Goal: Task Accomplishment & Management: Manage account settings

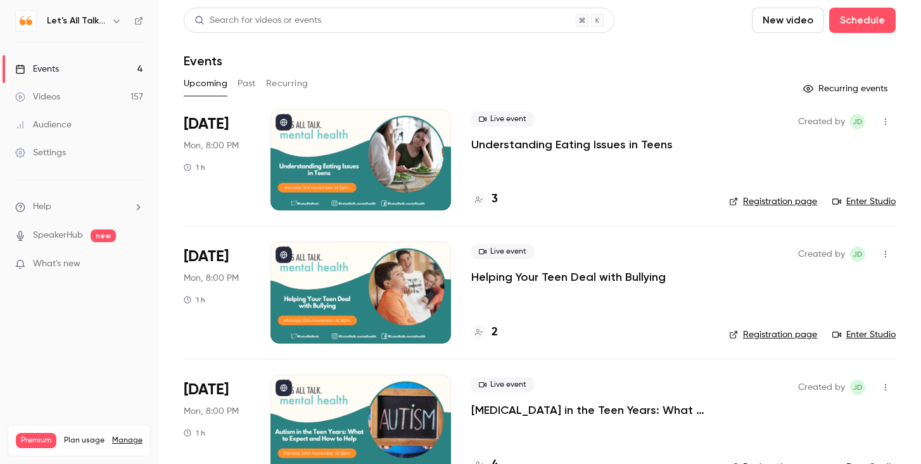
click at [117, 23] on icon "button" at bounding box center [116, 21] width 10 height 10
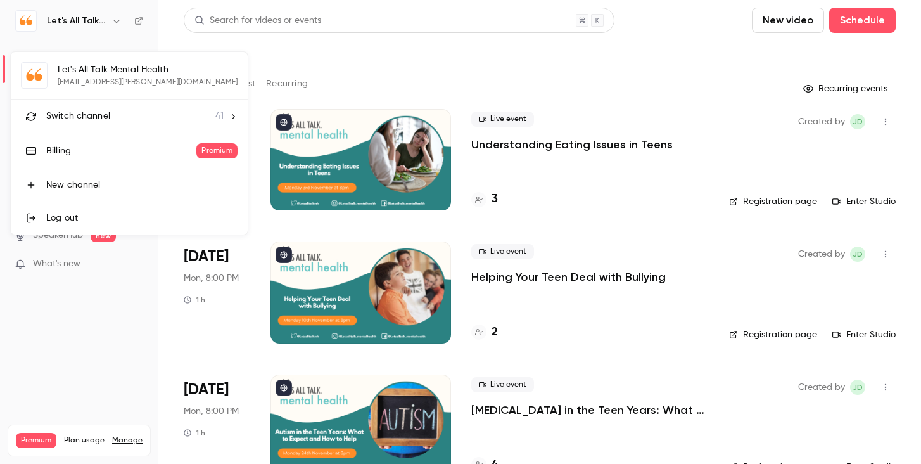
click at [113, 120] on div "Switch channel 41" at bounding box center [134, 116] width 177 height 13
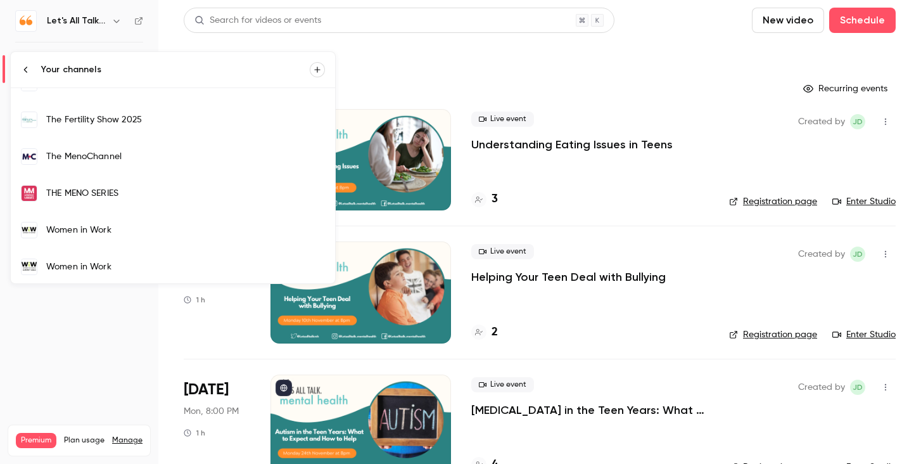
scroll to position [1291, 0]
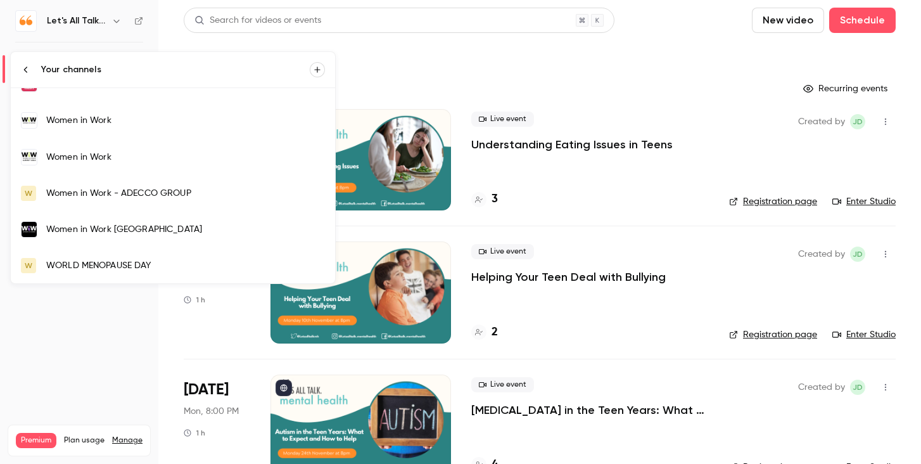
click at [112, 125] on div "Women in Work" at bounding box center [185, 120] width 279 height 13
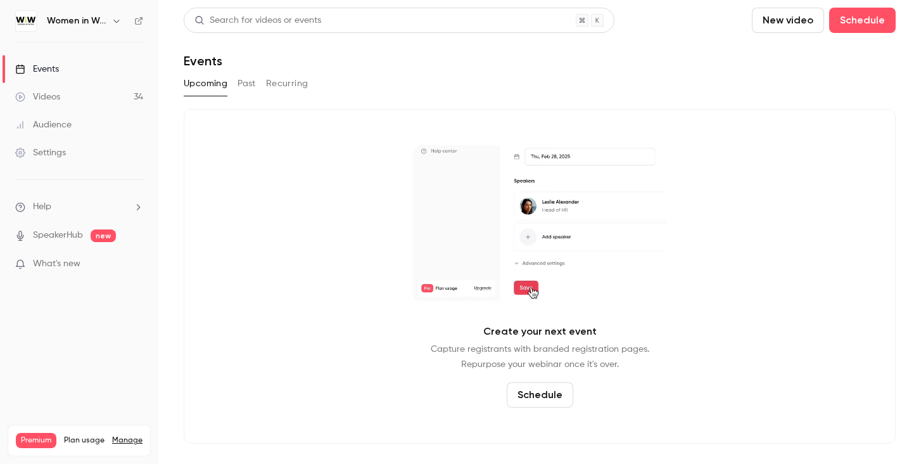
click at [242, 86] on button "Past" at bounding box center [247, 83] width 18 height 20
click at [117, 23] on icon "button" at bounding box center [116, 21] width 10 height 10
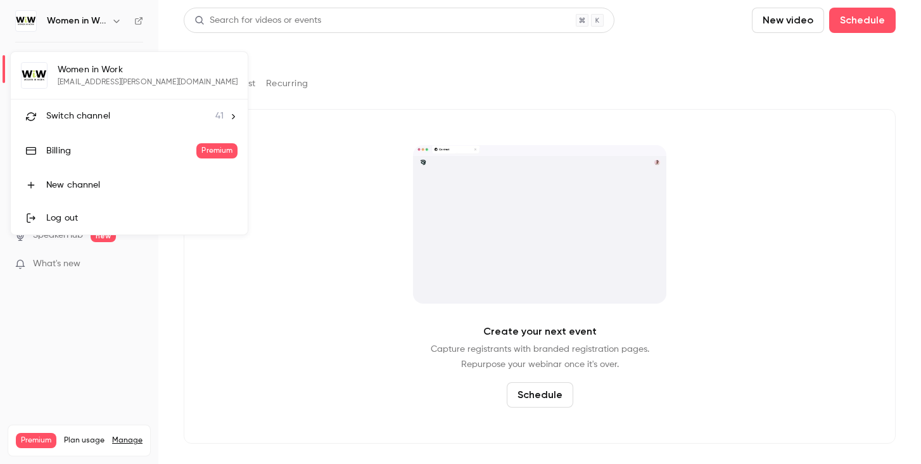
click at [95, 124] on li "Switch channel 41" at bounding box center [129, 116] width 237 height 34
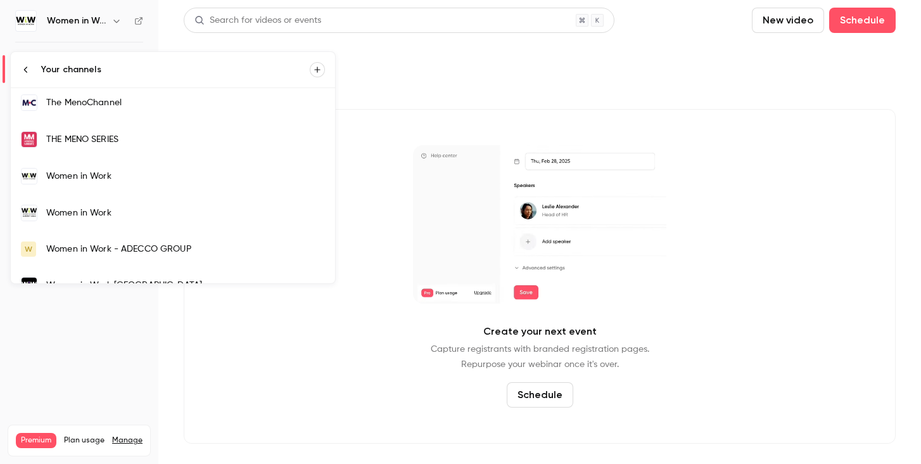
scroll to position [1253, 0]
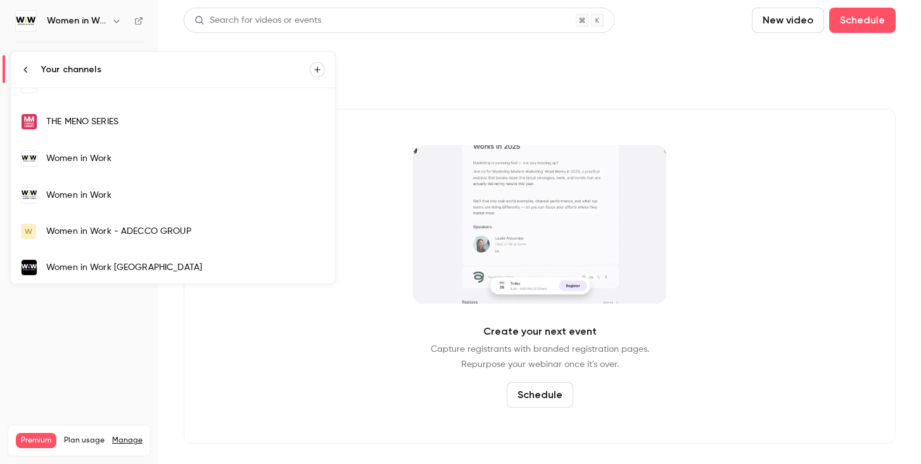
click at [84, 194] on div "Women in Work" at bounding box center [185, 195] width 279 height 13
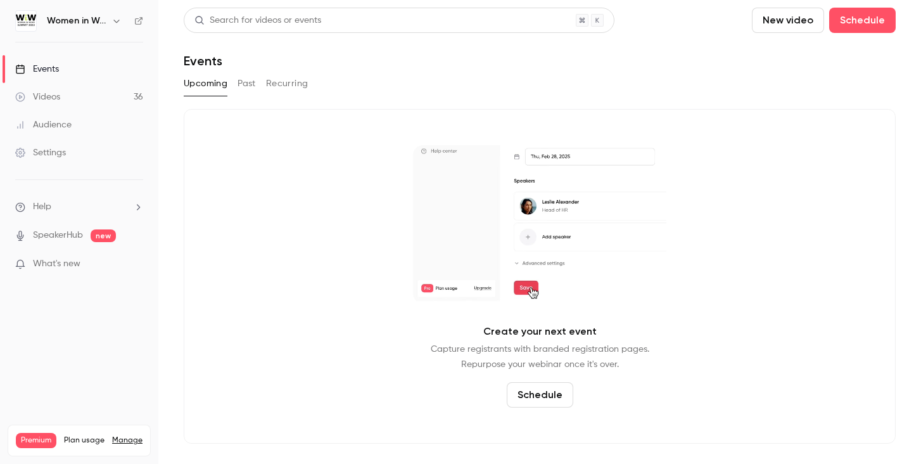
click at [243, 80] on button "Past" at bounding box center [247, 83] width 18 height 20
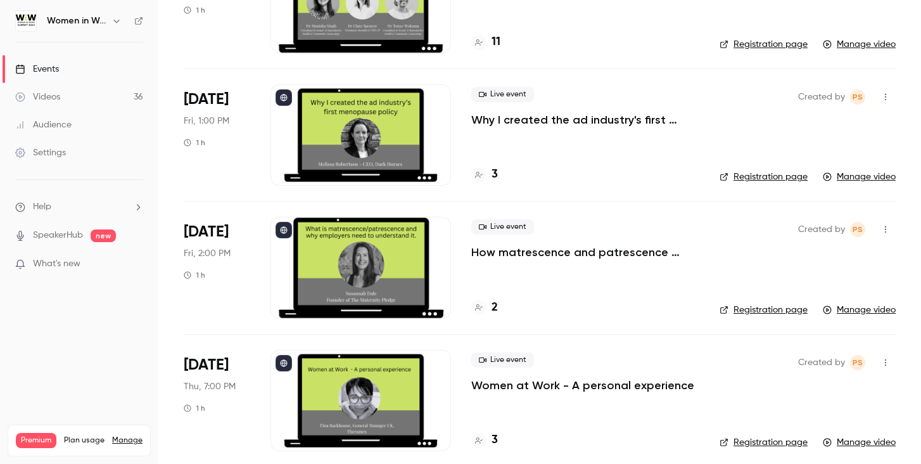
scroll to position [1242, 0]
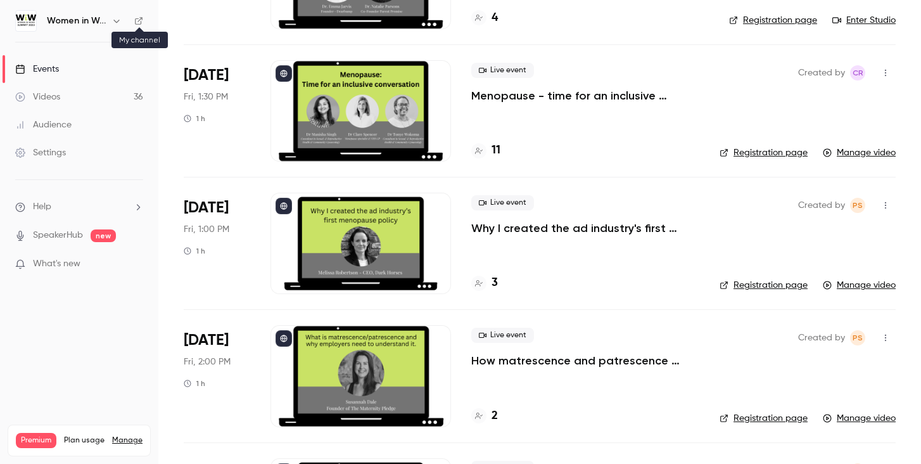
click at [140, 18] on icon at bounding box center [139, 21] width 8 height 8
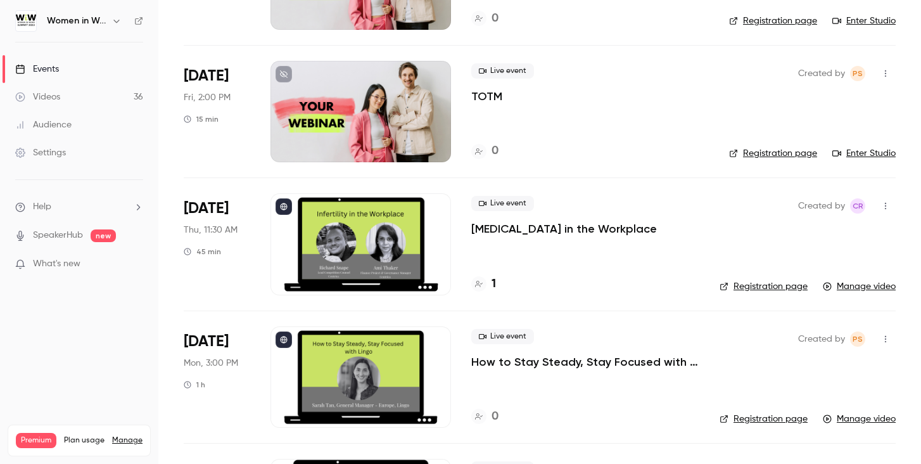
scroll to position [0, 0]
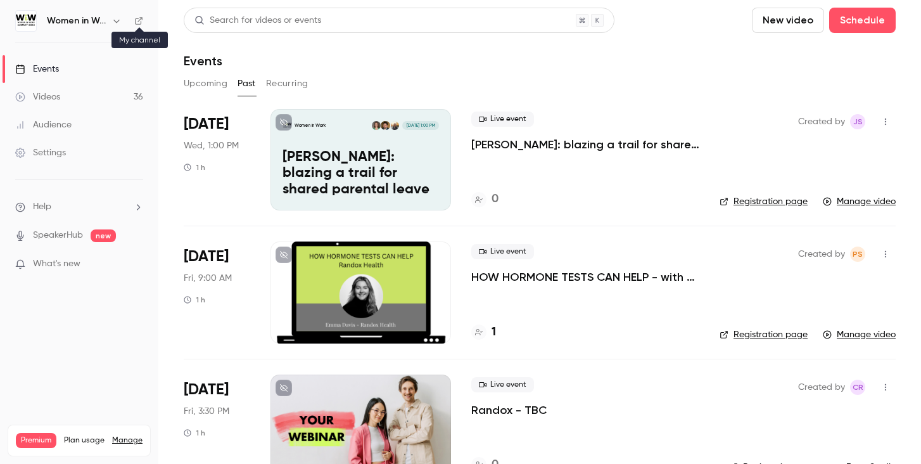
click at [139, 22] on icon at bounding box center [138, 20] width 9 height 9
click at [116, 19] on icon "button" at bounding box center [116, 21] width 10 height 10
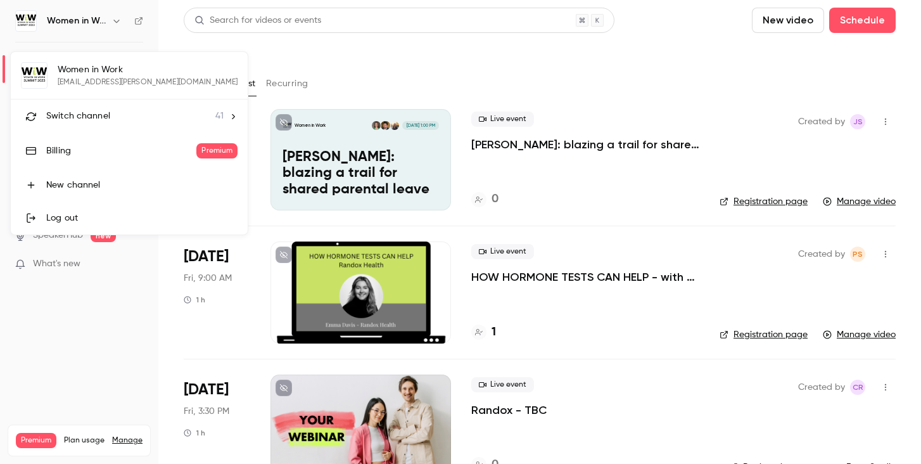
click at [103, 110] on span "Switch channel" at bounding box center [78, 116] width 64 height 13
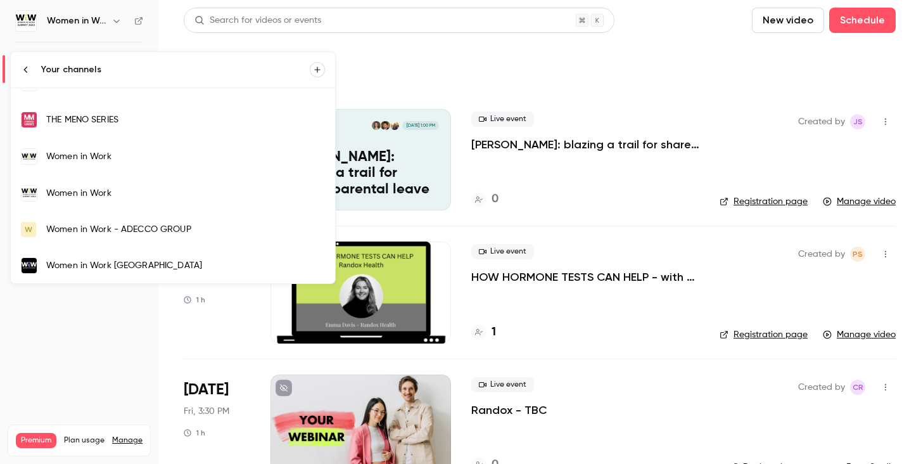
scroll to position [1259, 0]
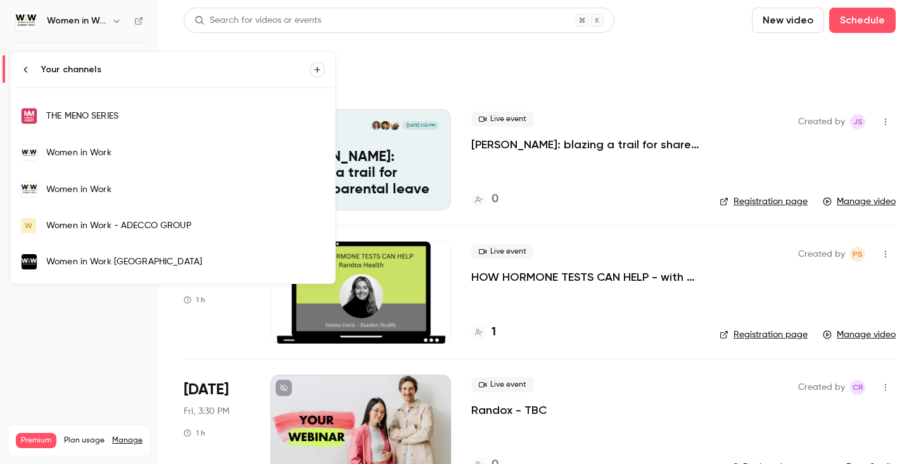
click at [88, 160] on link "Women in Work" at bounding box center [173, 152] width 324 height 37
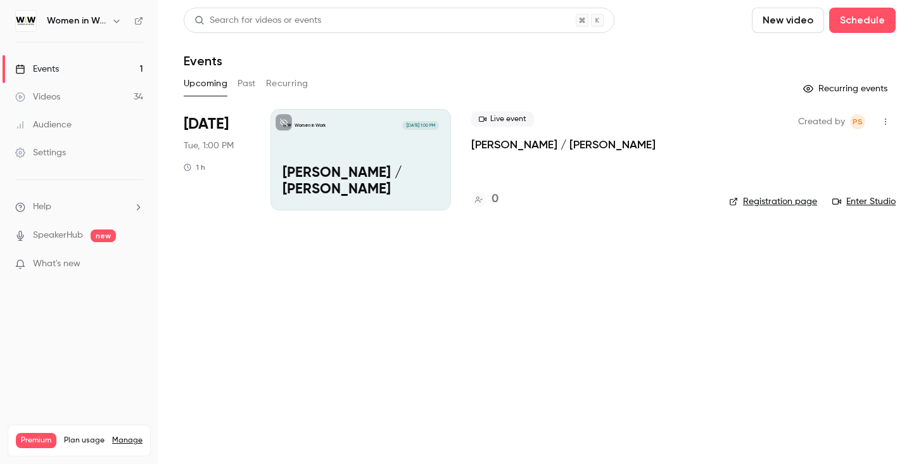
click at [863, 198] on link "Enter Studio" at bounding box center [863, 201] width 63 height 13
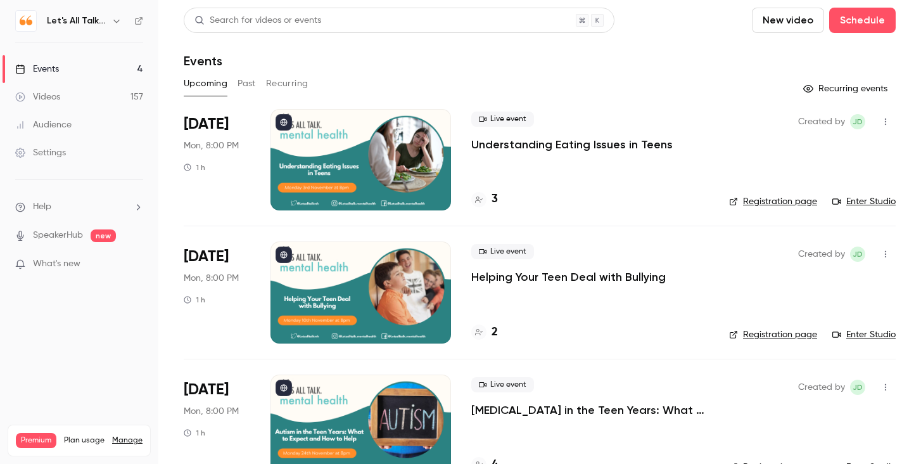
click at [124, 22] on button "button" at bounding box center [116, 20] width 15 height 15
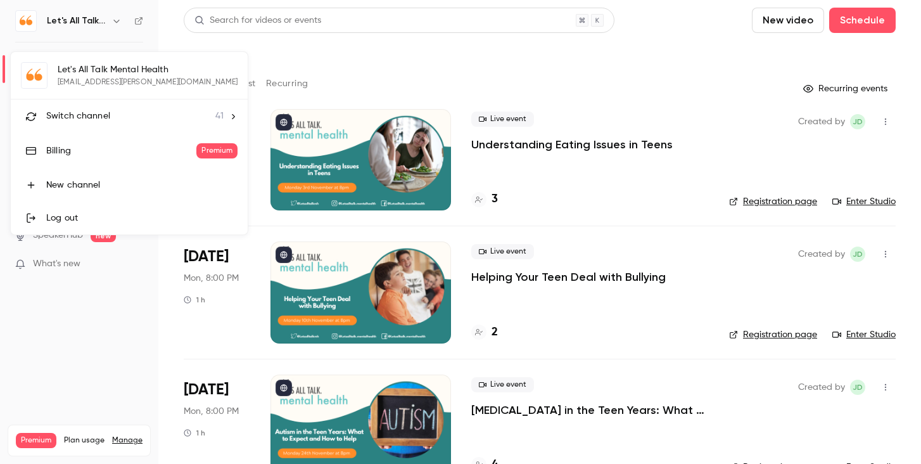
click at [105, 115] on span "Switch channel" at bounding box center [78, 116] width 64 height 13
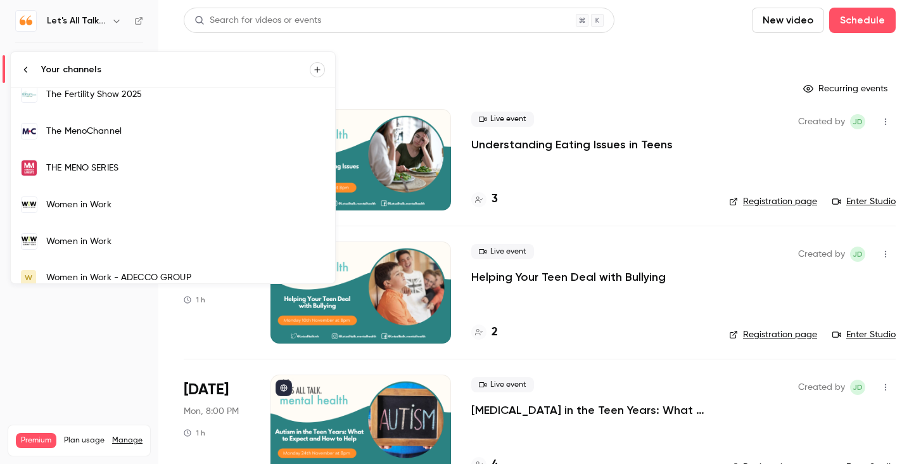
scroll to position [1291, 0]
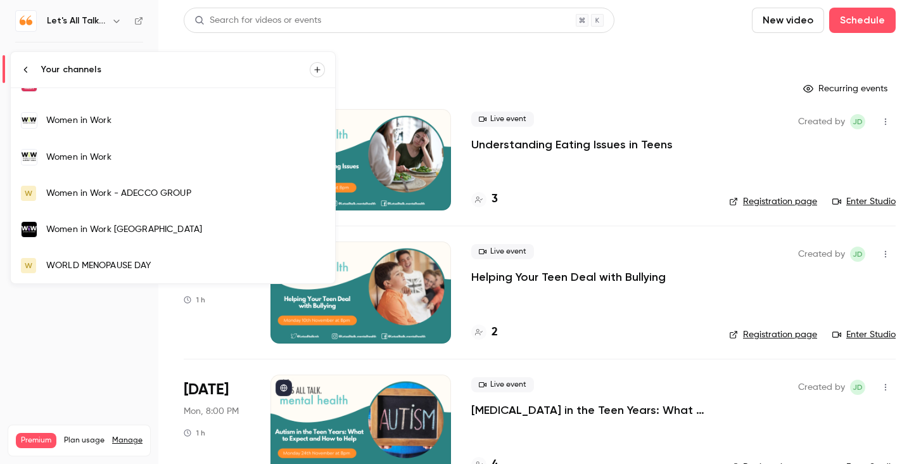
click at [82, 120] on div "Women in Work" at bounding box center [185, 120] width 279 height 13
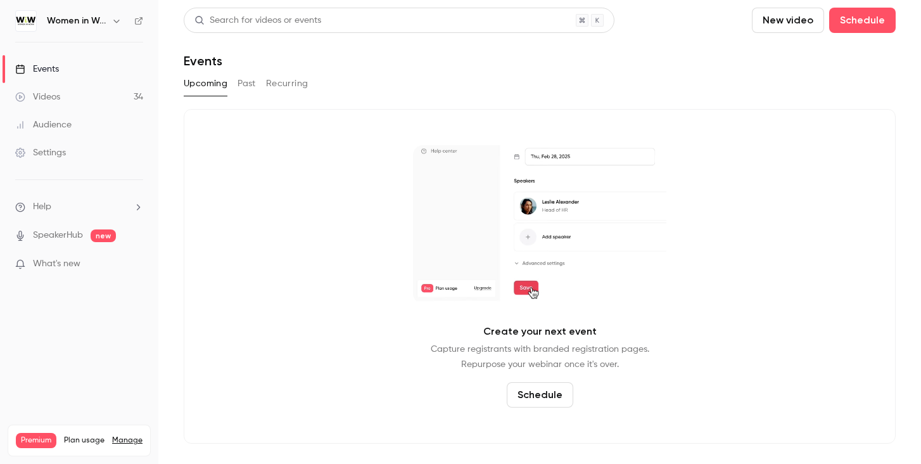
click at [238, 84] on button "Past" at bounding box center [247, 83] width 18 height 20
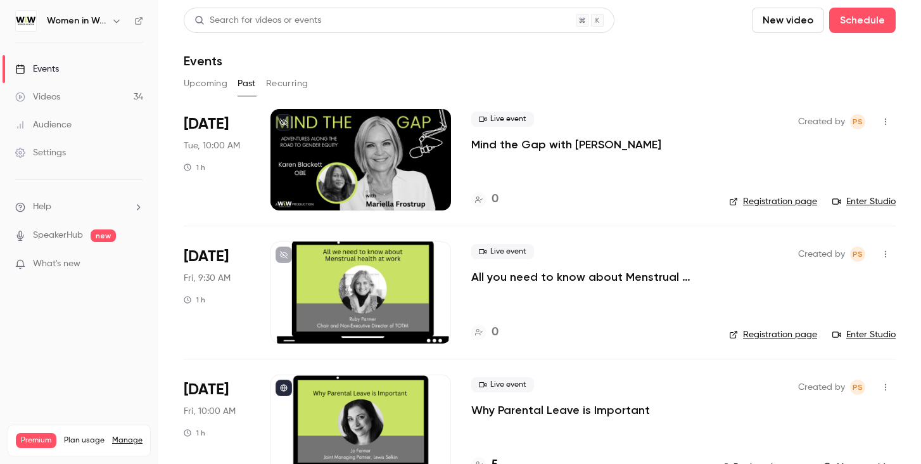
click at [137, 21] on icon at bounding box center [138, 20] width 9 height 9
click at [137, 22] on icon at bounding box center [138, 20] width 9 height 9
click at [844, 23] on button "Schedule" at bounding box center [862, 20] width 67 height 25
click at [811, 61] on div "One time event" at bounding box center [837, 55] width 96 height 13
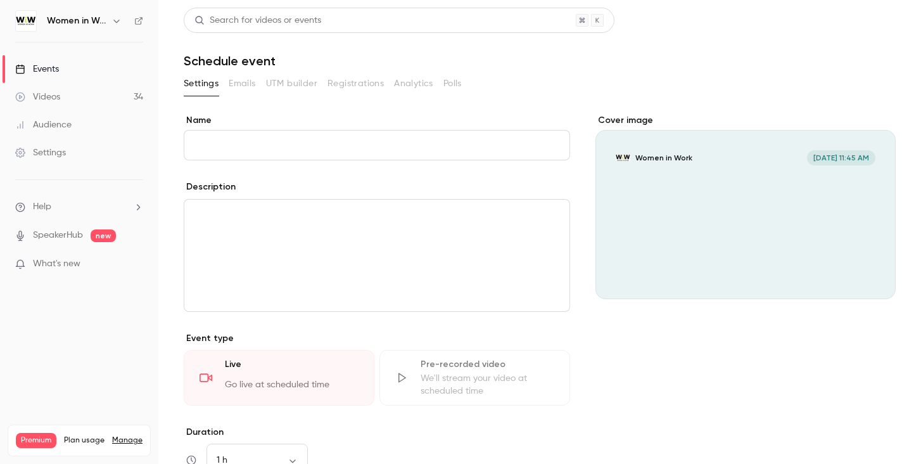
click at [401, 148] on input "Name" at bounding box center [377, 145] width 386 height 30
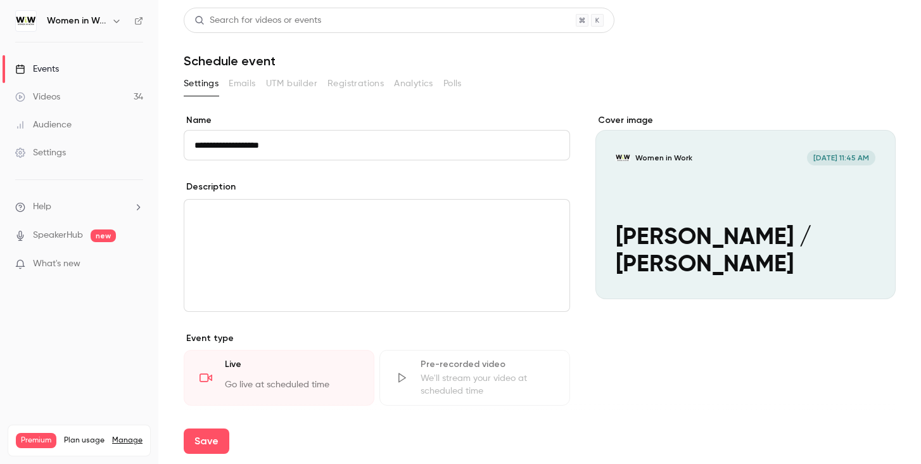
type input "**********"
click at [383, 265] on div "editor" at bounding box center [376, 255] width 385 height 111
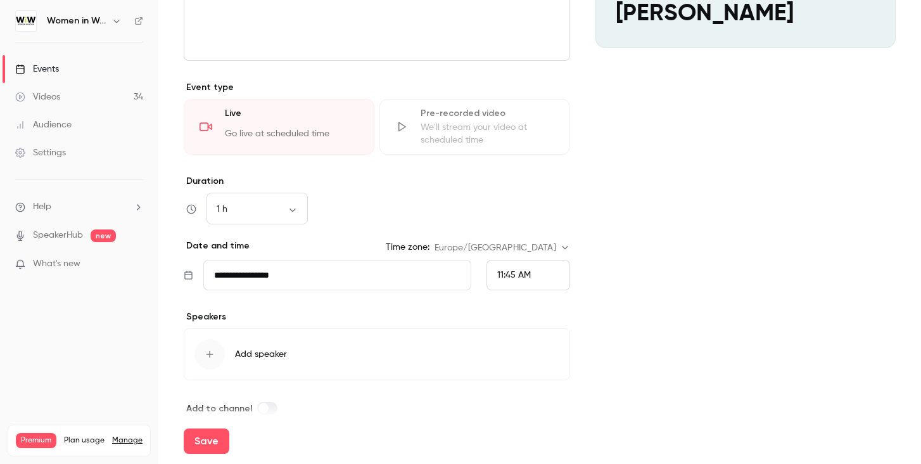
scroll to position [258, 0]
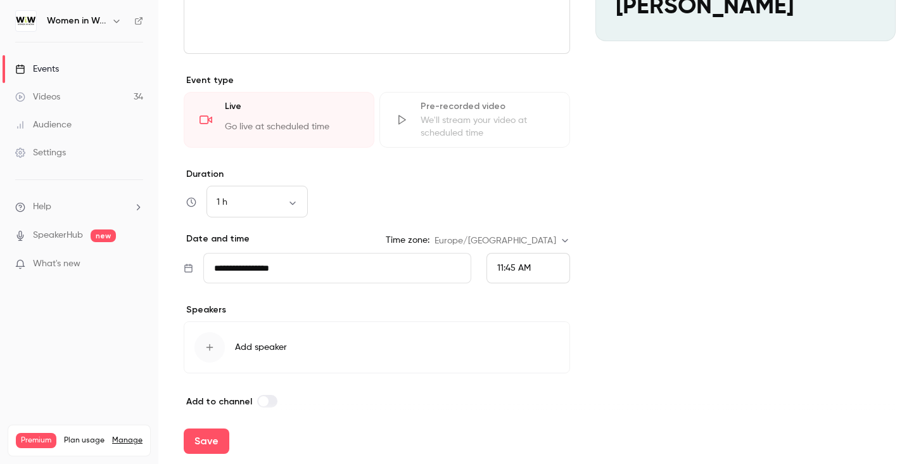
click at [498, 267] on span "11:45 AM" at bounding box center [514, 267] width 34 height 9
click at [517, 181] on li "1:00 PM" at bounding box center [528, 189] width 82 height 34
click at [208, 441] on button "Save" at bounding box center [207, 440] width 46 height 25
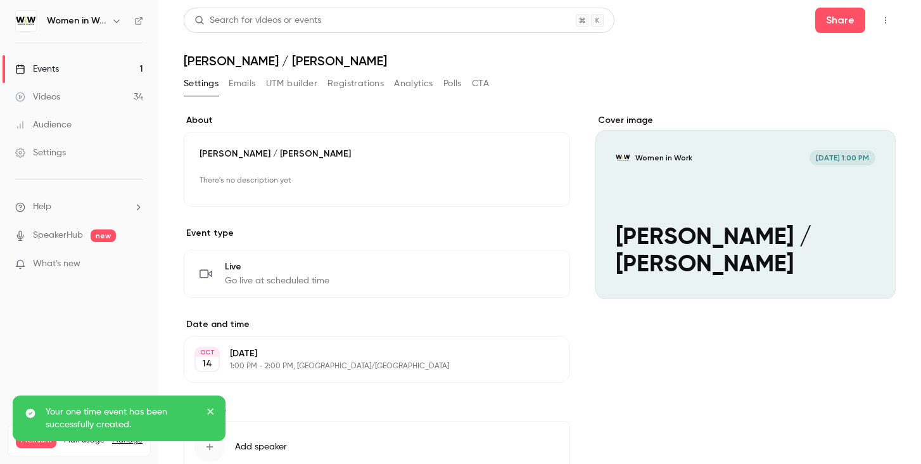
click at [894, 15] on button "button" at bounding box center [885, 20] width 20 height 20
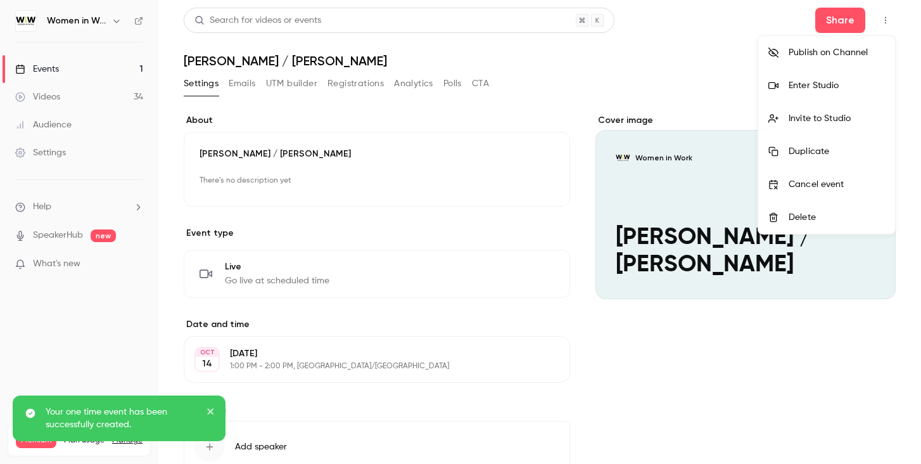
click at [836, 111] on li "Invite to Studio" at bounding box center [826, 118] width 137 height 33
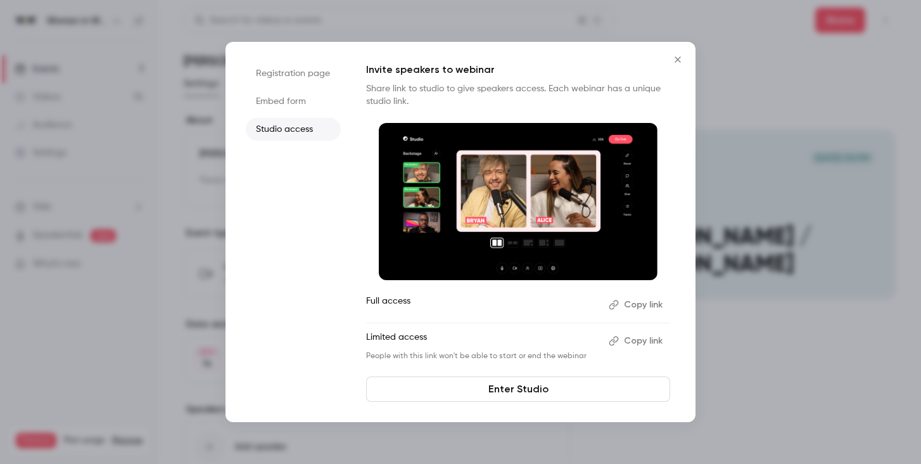
click at [653, 304] on button "Copy link" at bounding box center [637, 305] width 67 height 20
click at [547, 390] on link "Enter Studio" at bounding box center [518, 388] width 304 height 25
click at [675, 59] on icon "Close" at bounding box center [677, 59] width 15 height 10
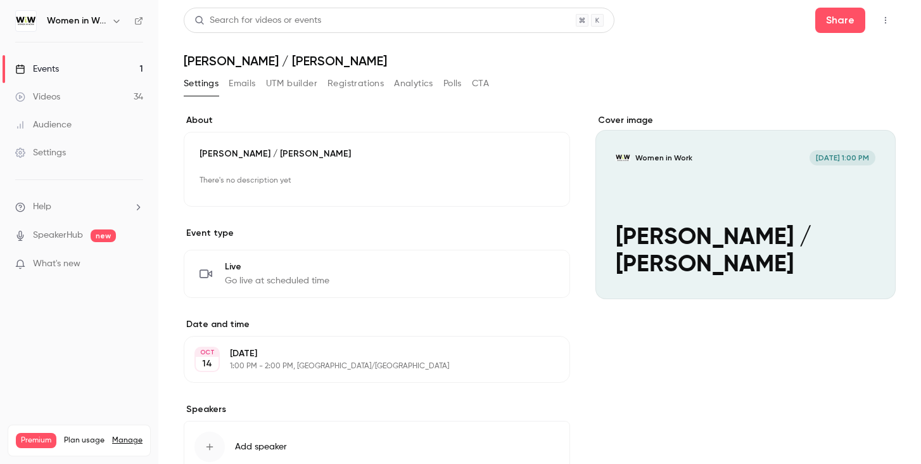
click at [120, 22] on icon "button" at bounding box center [116, 21] width 10 height 10
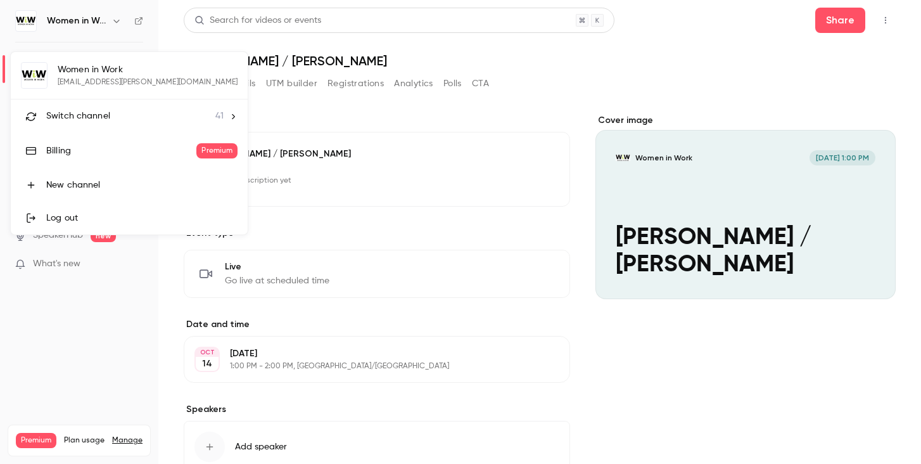
click at [87, 122] on span "Switch channel" at bounding box center [78, 116] width 64 height 13
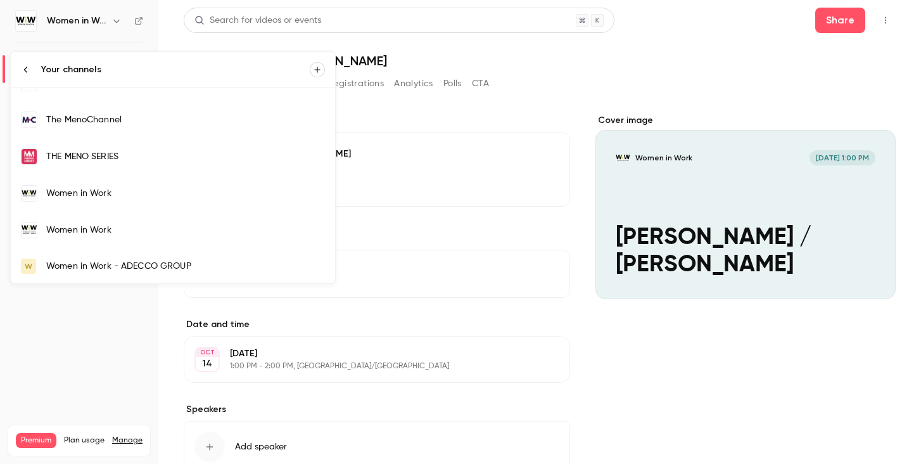
scroll to position [1291, 0]
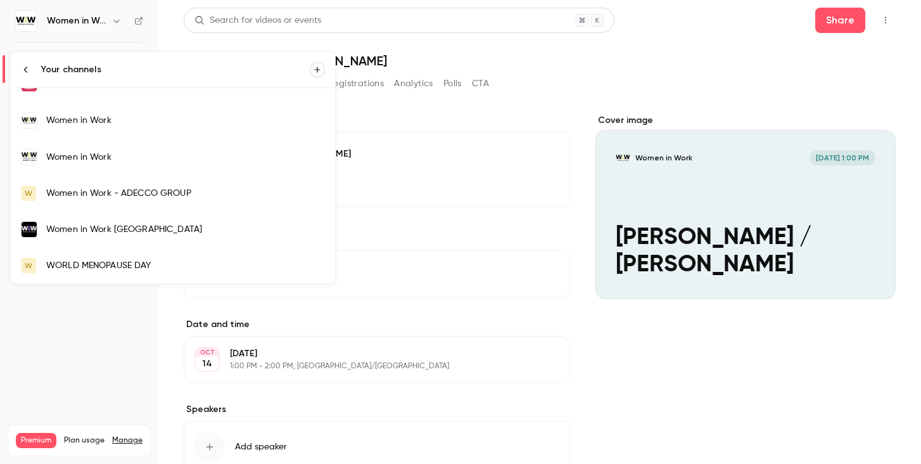
click at [440, 129] on div at bounding box center [460, 232] width 921 height 464
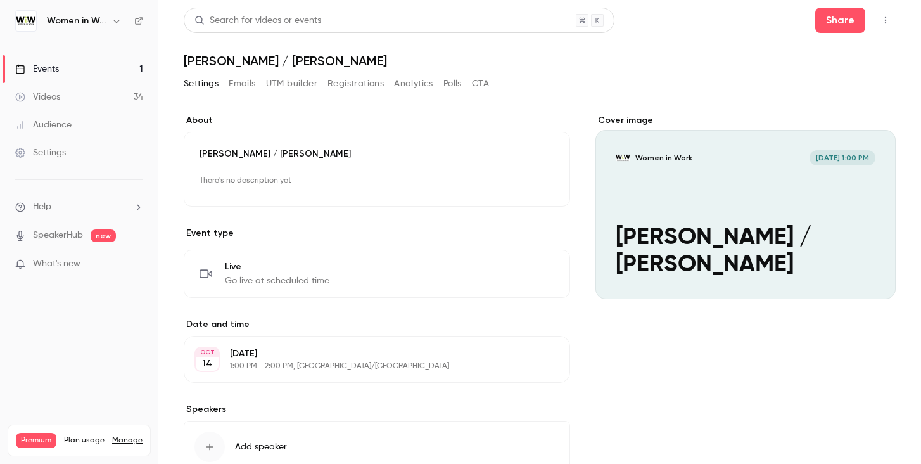
click at [884, 18] on icon "button" at bounding box center [885, 20] width 10 height 9
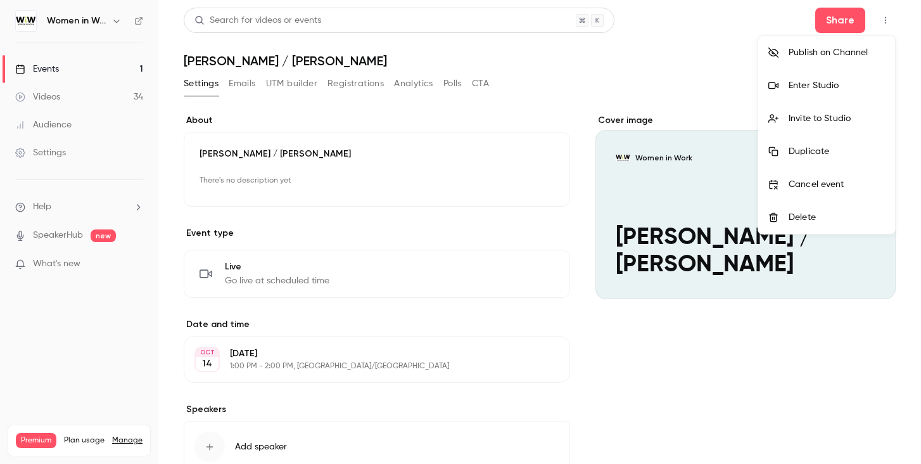
click at [851, 114] on div "Invite to Studio" at bounding box center [837, 118] width 96 height 13
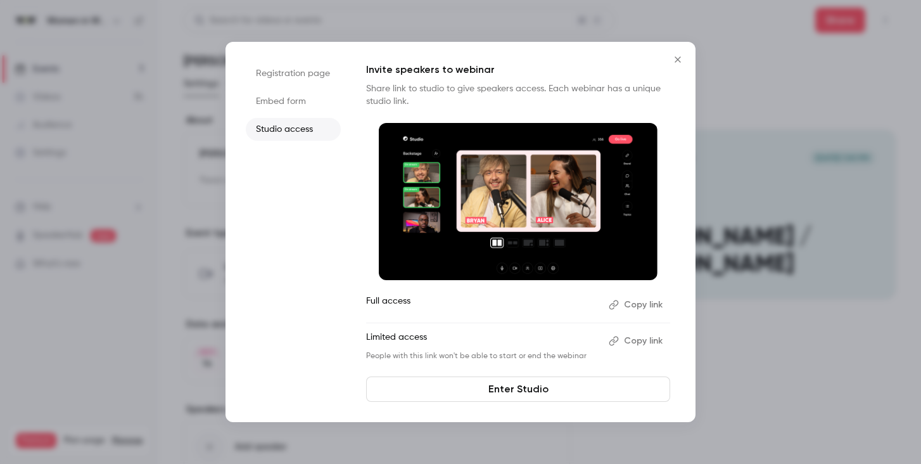
click at [649, 340] on button "Copy link" at bounding box center [637, 341] width 67 height 20
click at [680, 56] on icon "Close" at bounding box center [677, 59] width 15 height 10
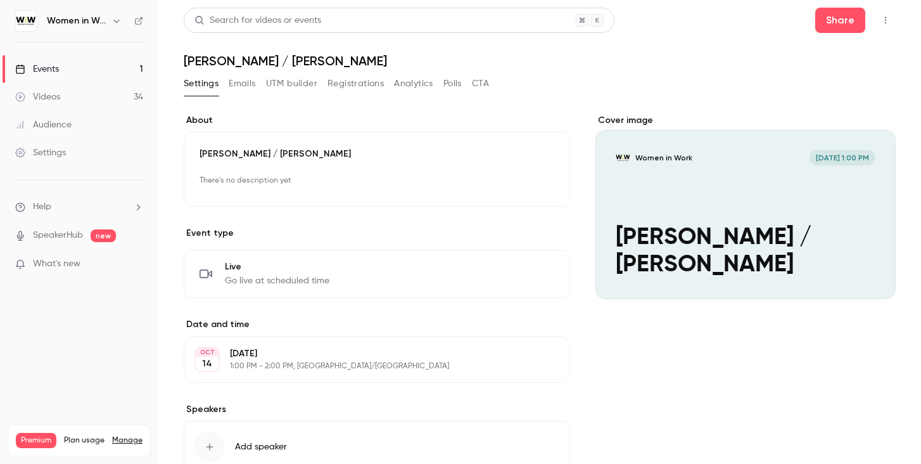
scroll to position [87, 0]
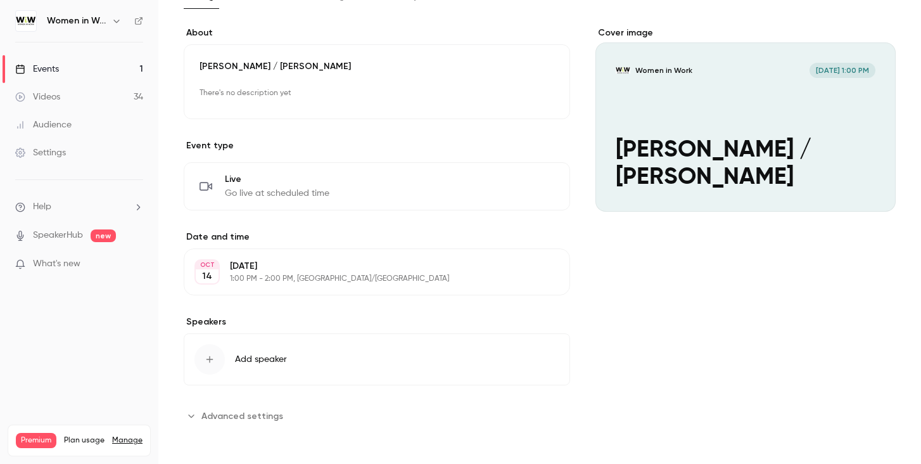
click at [286, 366] on button "Add speaker" at bounding box center [377, 359] width 386 height 52
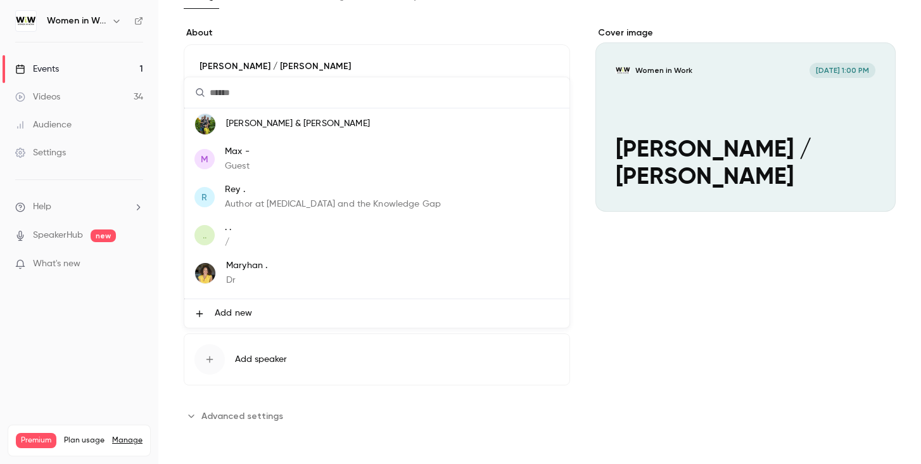
click at [252, 99] on input "text" at bounding box center [376, 92] width 385 height 30
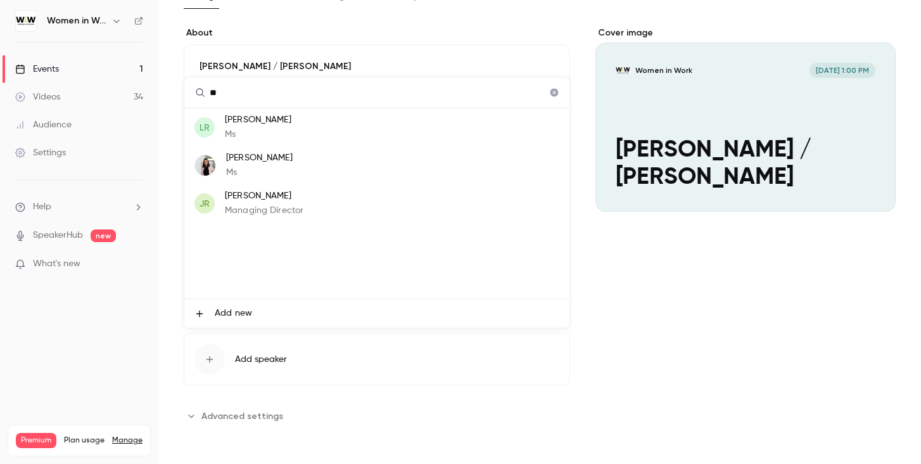
type input "*"
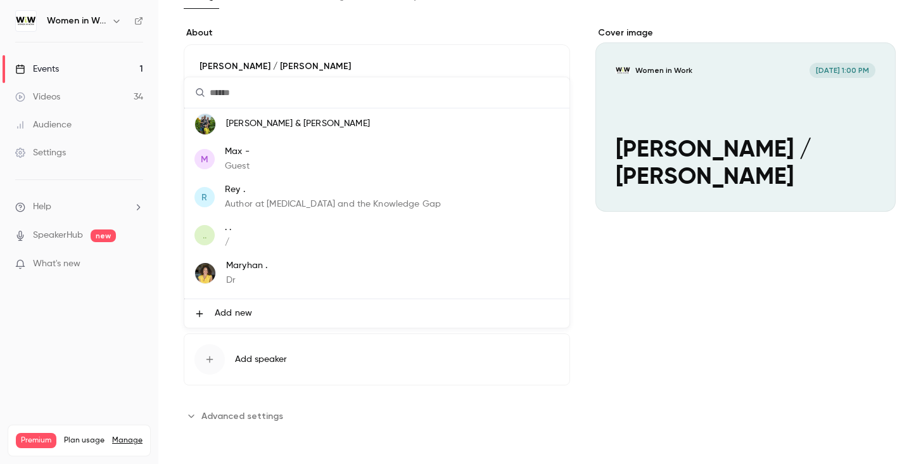
click at [268, 376] on div at bounding box center [460, 232] width 921 height 464
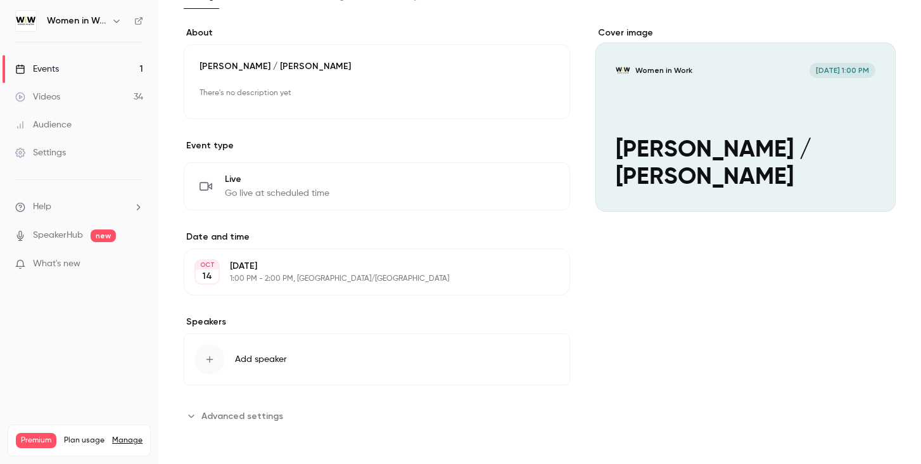
click at [259, 106] on div "Mercer / Jenn Small There's no description yet Edit" at bounding box center [377, 81] width 386 height 75
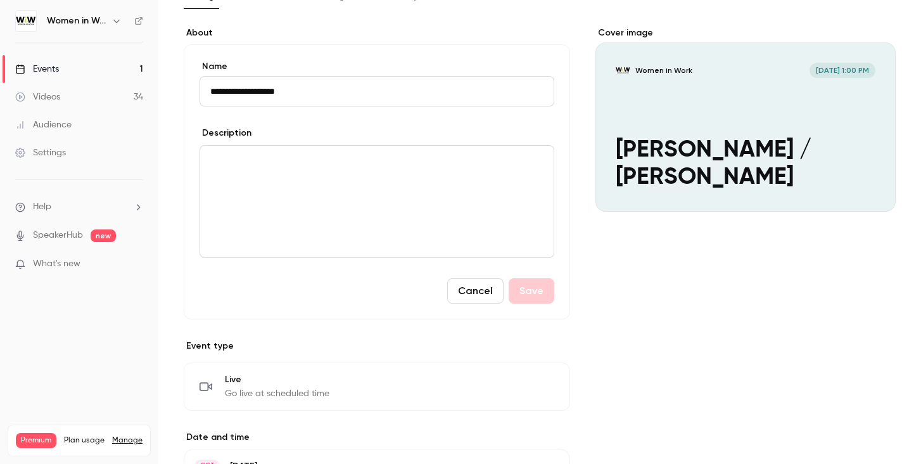
click at [232, 177] on div "editor" at bounding box center [376, 201] width 353 height 111
drag, startPoint x: 309, startPoint y: 92, endPoint x: 167, endPoint y: 91, distance: 142.5
click at [167, 91] on main "**********" at bounding box center [539, 232] width 763 height 464
click at [232, 174] on div "editor" at bounding box center [376, 201] width 353 height 111
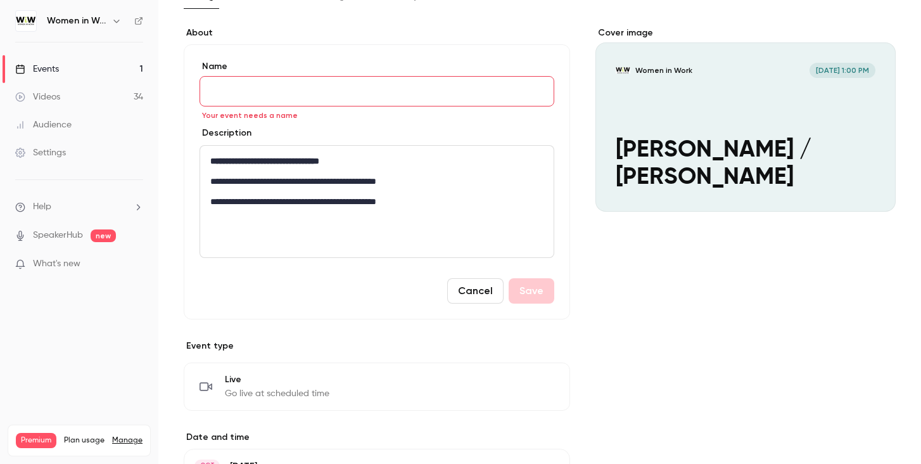
scroll to position [0, 0]
drag, startPoint x: 372, startPoint y: 162, endPoint x: 208, endPoint y: 160, distance: 163.4
click at [208, 160] on div "**********" at bounding box center [376, 201] width 353 height 111
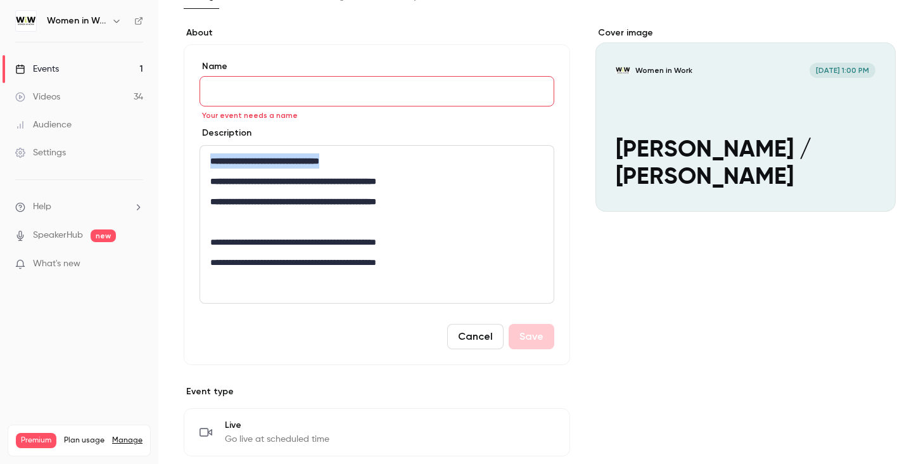
drag, startPoint x: 352, startPoint y: 159, endPoint x: 208, endPoint y: 158, distance: 143.8
click at [208, 158] on div "**********" at bounding box center [376, 224] width 353 height 157
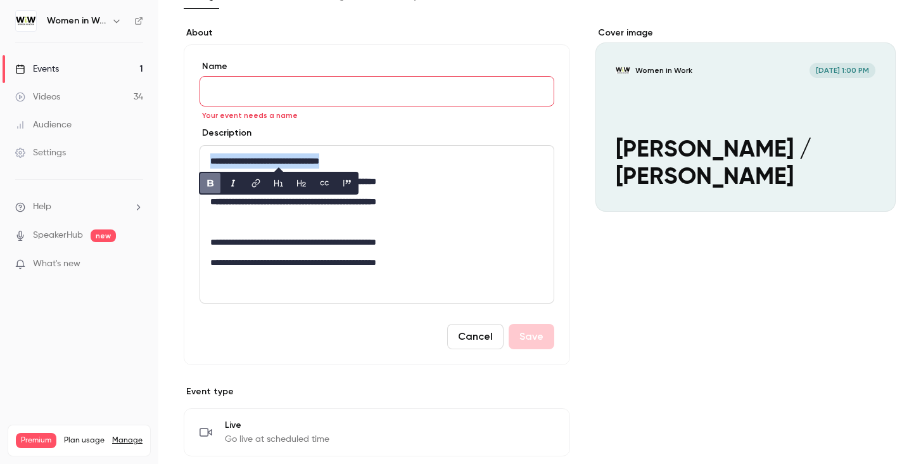
copy strong "**********"
click at [236, 91] on input "Name" at bounding box center [377, 91] width 355 height 30
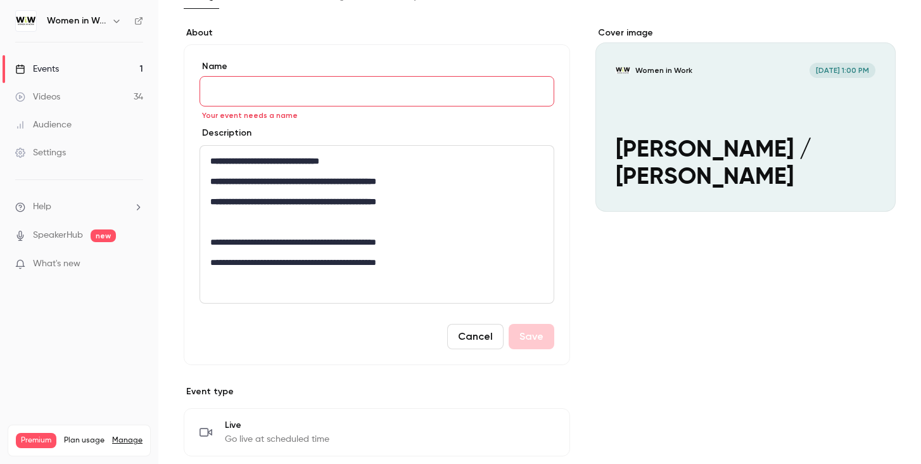
paste input "**********"
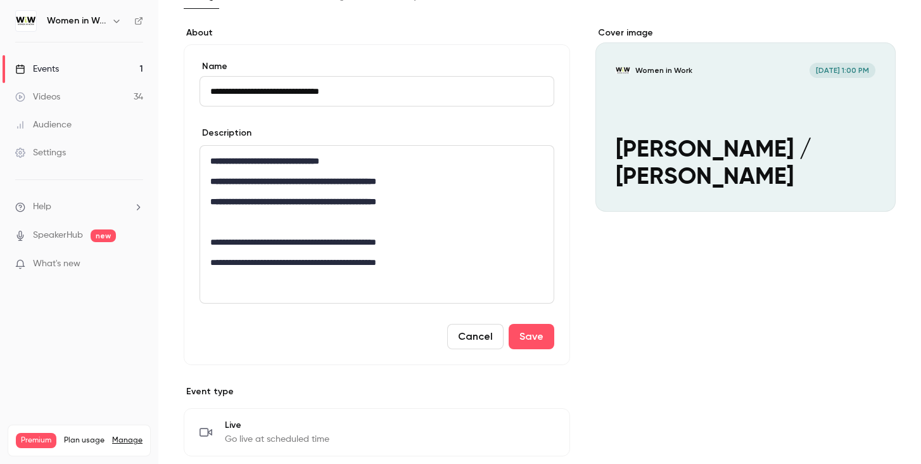
type input "**********"
click at [307, 152] on div "**********" at bounding box center [376, 224] width 353 height 157
drag, startPoint x: 284, startPoint y: 181, endPoint x: 207, endPoint y: 186, distance: 77.4
click at [206, 184] on div "**********" at bounding box center [376, 224] width 353 height 157
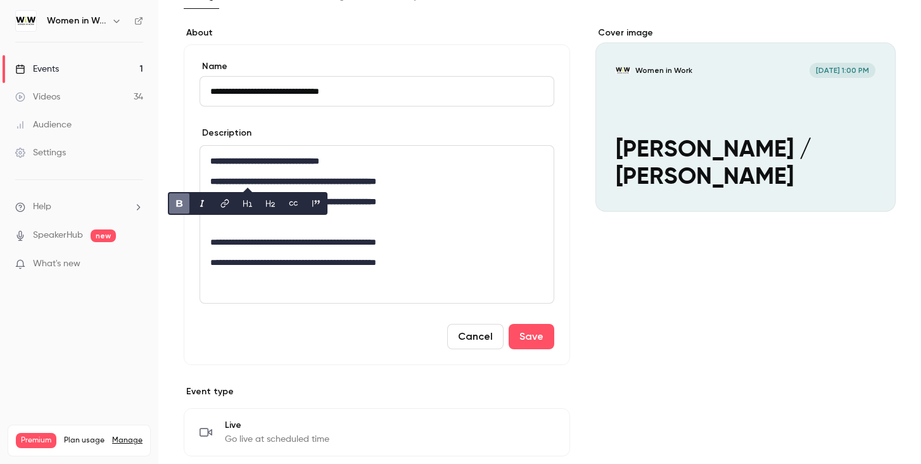
click at [252, 229] on div "**********" at bounding box center [376, 224] width 353 height 157
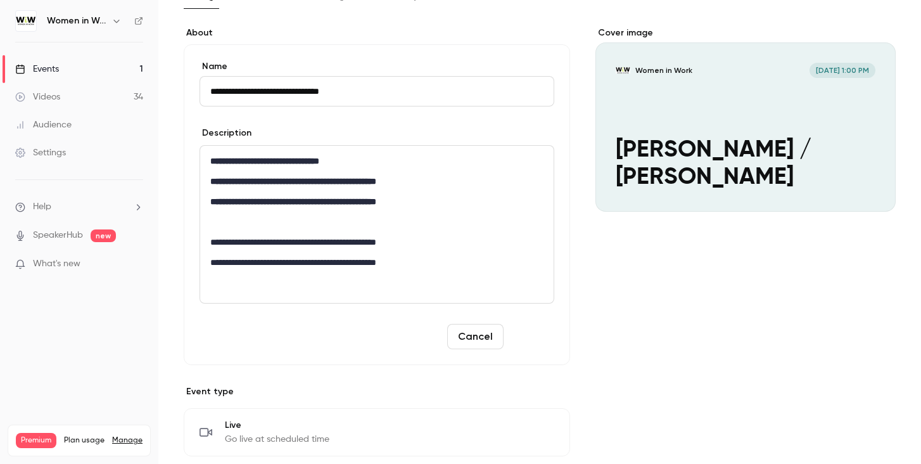
click at [533, 335] on button "Save" at bounding box center [532, 336] width 46 height 25
